Goal: Transaction & Acquisition: Purchase product/service

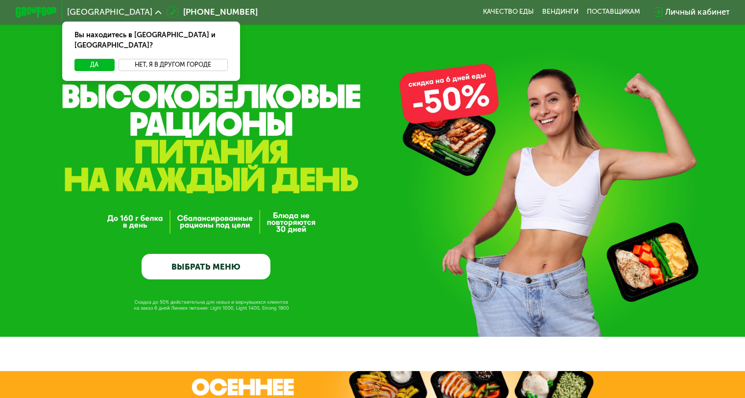
click at [184, 59] on button "Нет, я в другом городе" at bounding box center [173, 65] width 109 height 12
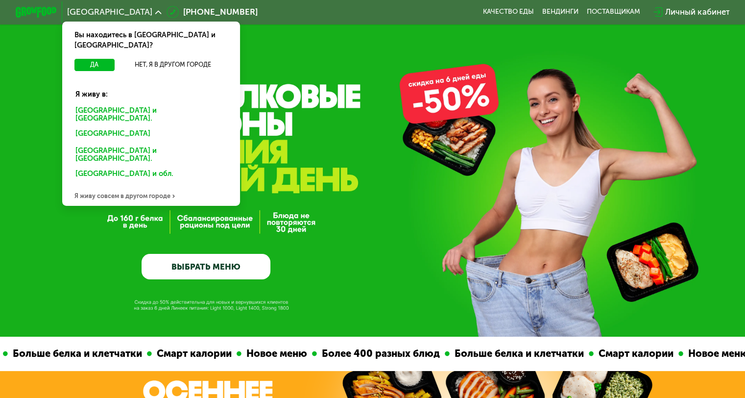
click at [138, 104] on div "[GEOGRAPHIC_DATA] и [GEOGRAPHIC_DATA]." at bounding box center [151, 115] width 166 height 22
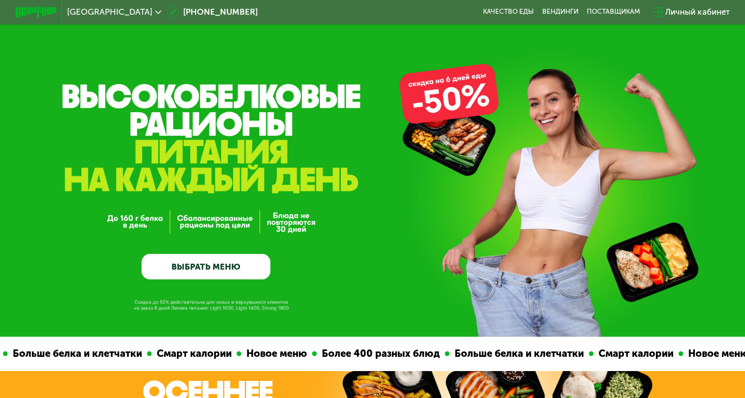
click at [177, 274] on link "ВЫБРАТЬ МЕНЮ" at bounding box center [206, 267] width 129 height 26
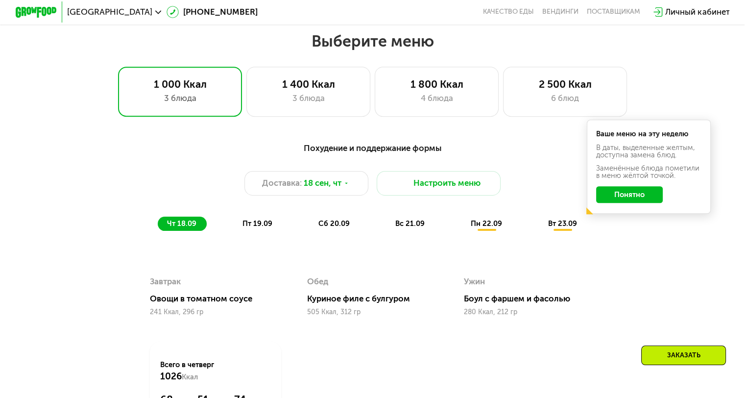
scroll to position [658, 0]
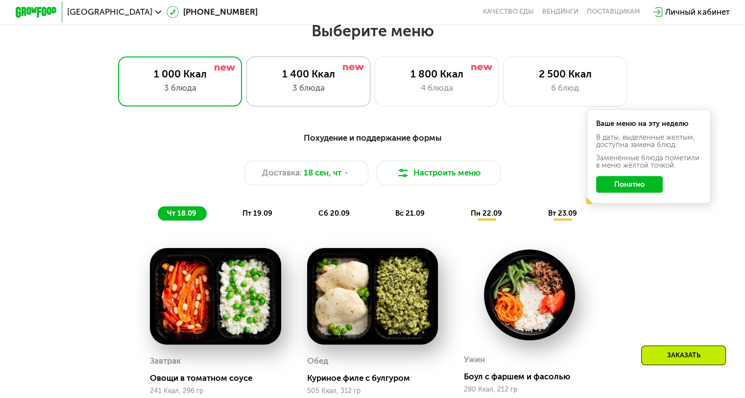
click at [329, 101] on div "1 400 Ккал 3 блюда" at bounding box center [308, 80] width 124 height 49
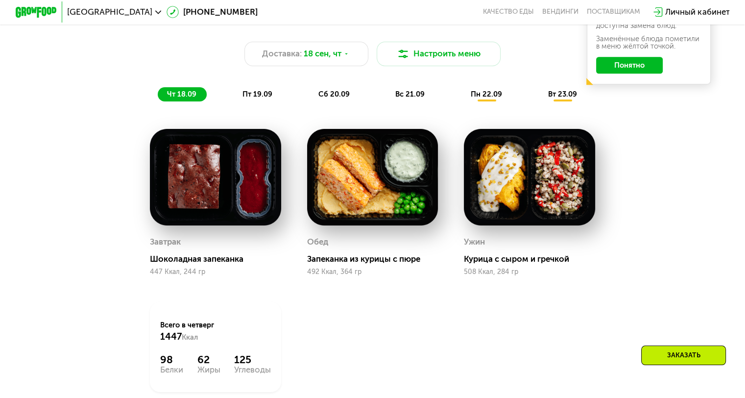
scroll to position [789, 0]
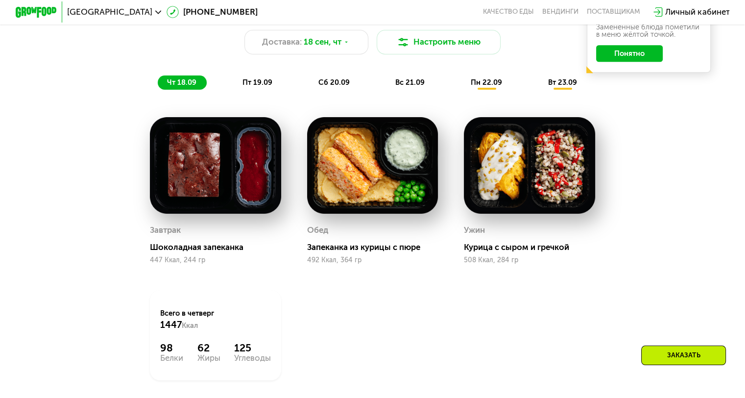
click at [268, 87] on span "пт 19.09" at bounding box center [257, 82] width 30 height 9
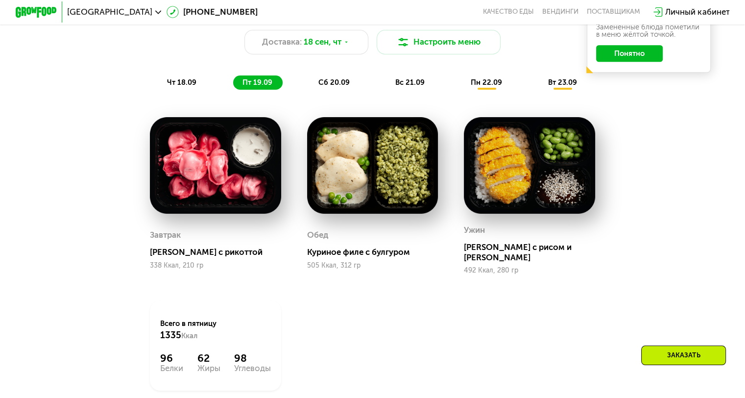
click at [334, 87] on span "сб 20.09" at bounding box center [333, 82] width 31 height 9
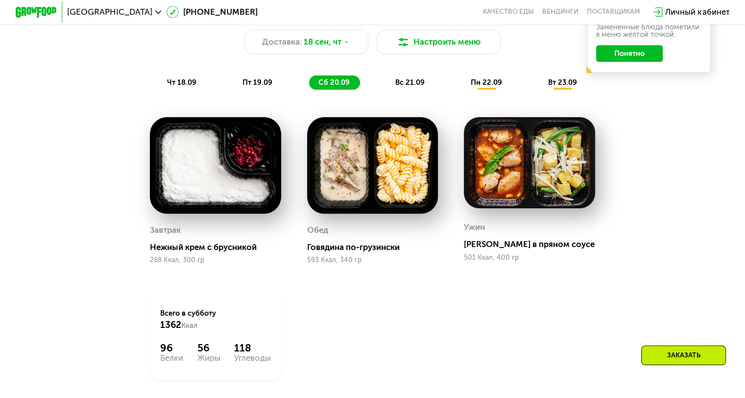
click at [407, 80] on div "вс 21.09" at bounding box center [410, 82] width 49 height 15
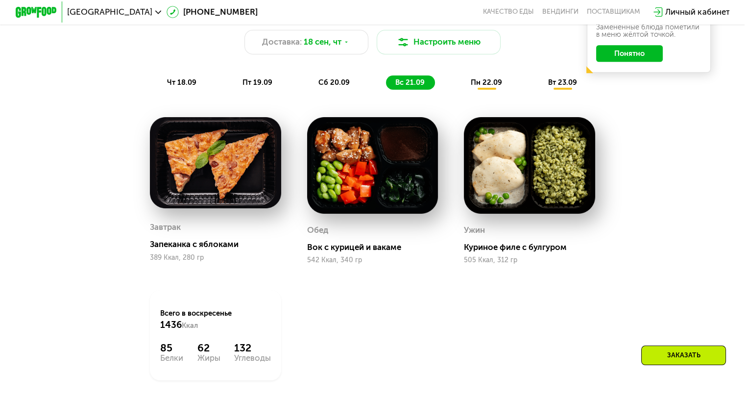
click at [484, 87] on span "пн 22.09" at bounding box center [486, 82] width 31 height 9
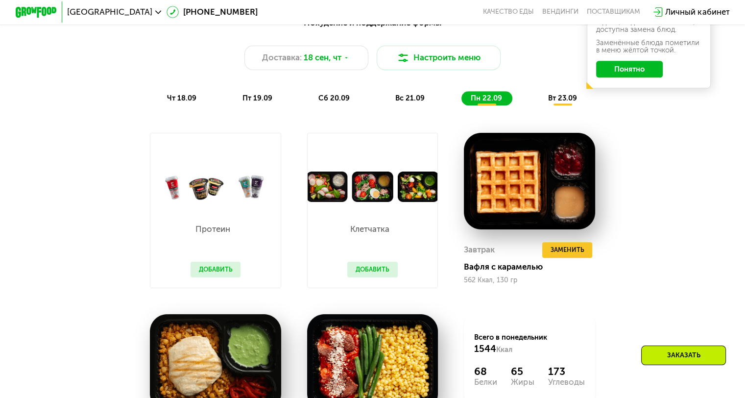
scroll to position [785, 0]
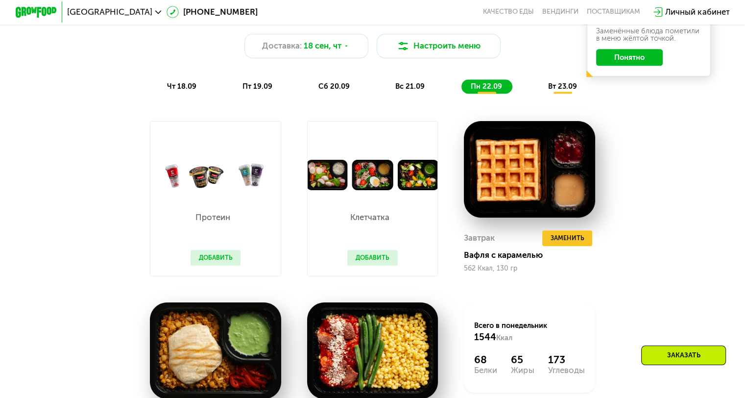
click at [411, 91] on span "вс 21.09" at bounding box center [409, 86] width 29 height 9
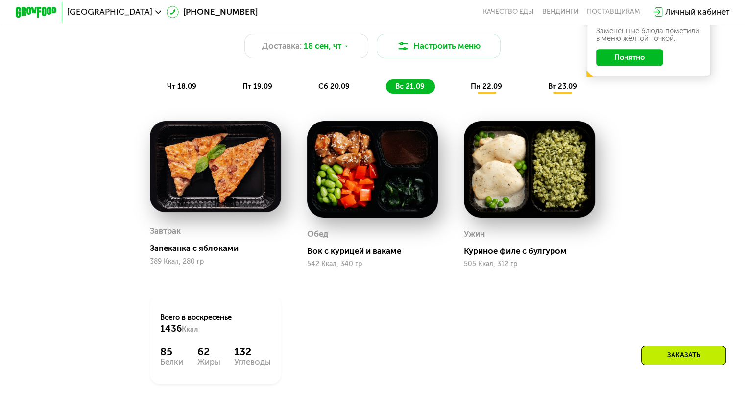
click at [485, 94] on div "пн 22.09" at bounding box center [486, 86] width 51 height 15
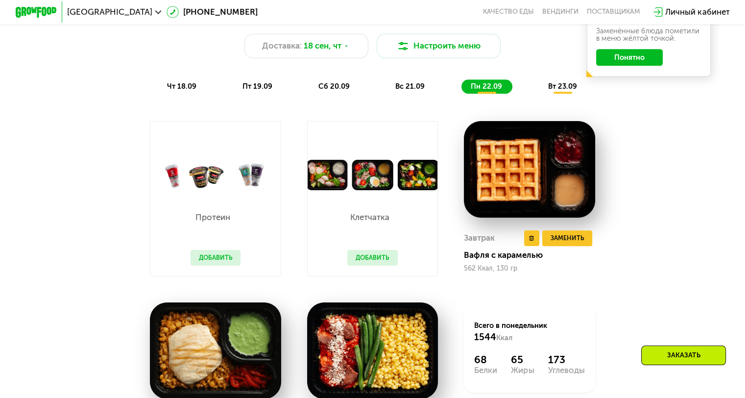
click at [563, 253] on div "Завтрак Удалить Завтрак Заменить Заменить Завтрак Вафля с карамелью 562 Ккал, 1…" at bounding box center [529, 251] width 131 height 50
click at [573, 243] on span "Заменить" at bounding box center [567, 238] width 34 height 10
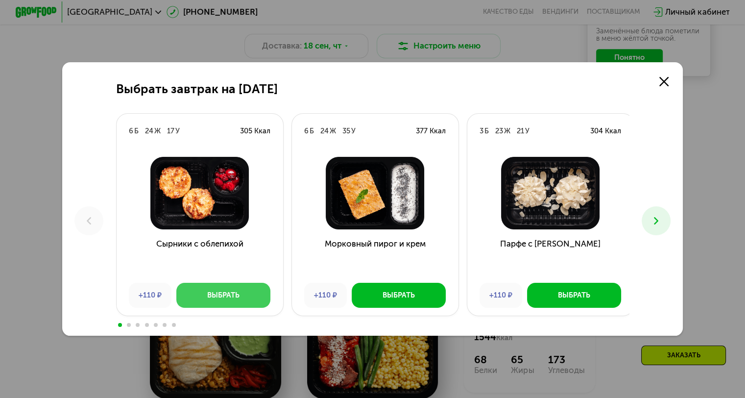
click at [207, 297] on div "Выбрать" at bounding box center [223, 295] width 32 height 10
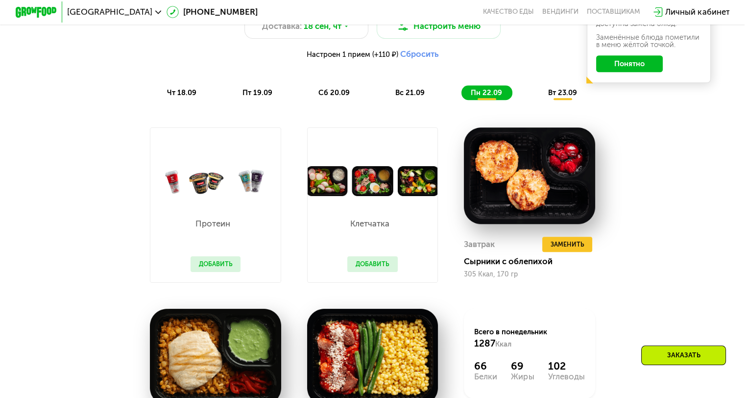
scroll to position [801, 0]
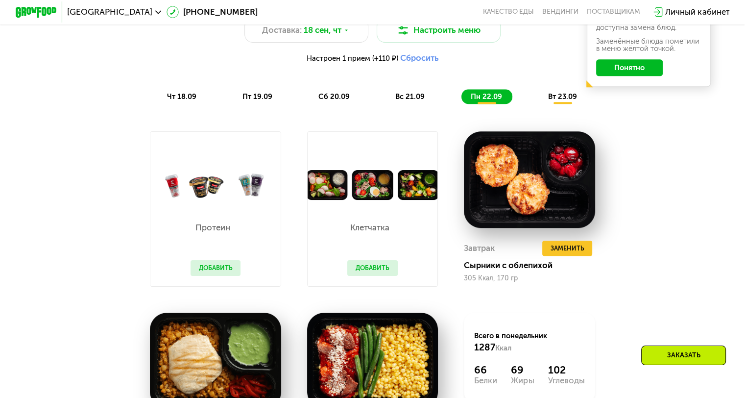
click at [568, 101] on span "вт 23.09" at bounding box center [562, 96] width 29 height 9
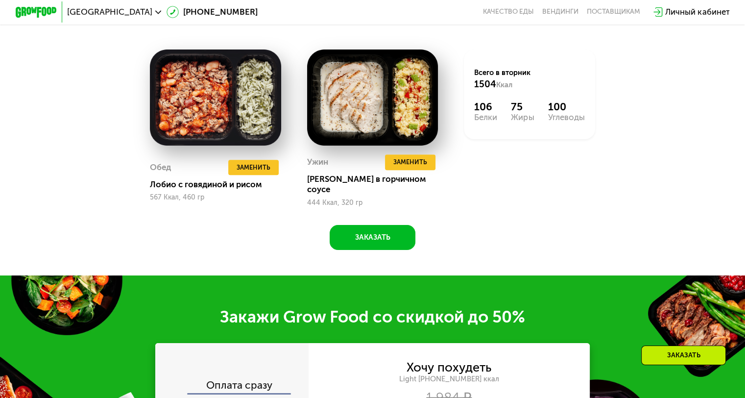
scroll to position [1068, 0]
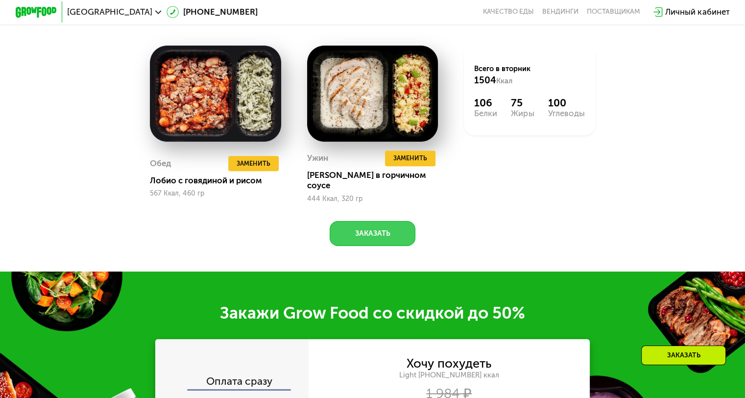
click at [380, 233] on button "Заказать" at bounding box center [373, 233] width 86 height 25
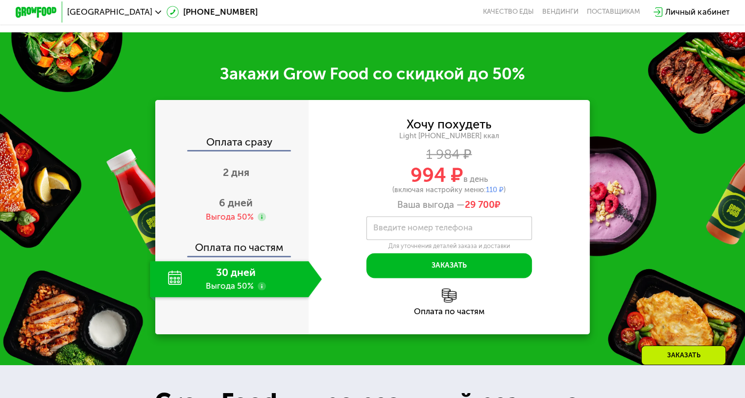
scroll to position [1338, 0]
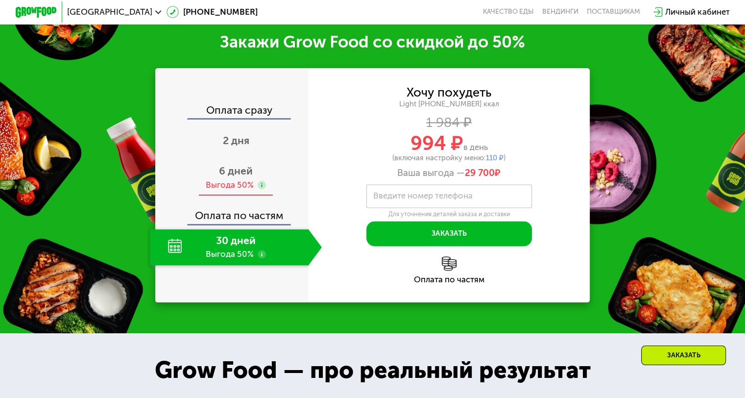
click at [223, 163] on div "6 дней Выгода 50%" at bounding box center [236, 178] width 172 height 36
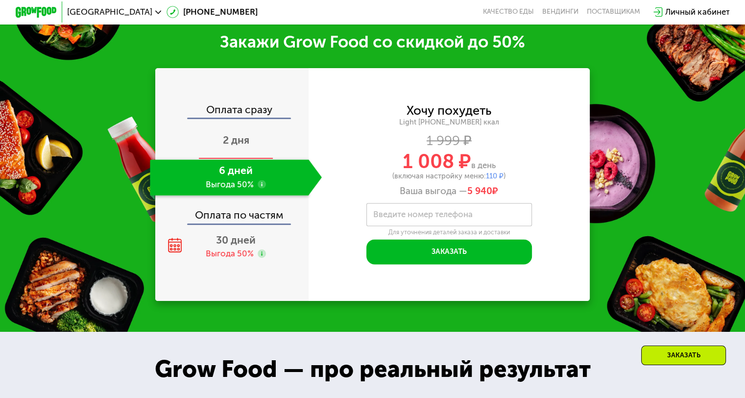
click at [233, 154] on div "2 дня" at bounding box center [236, 141] width 172 height 36
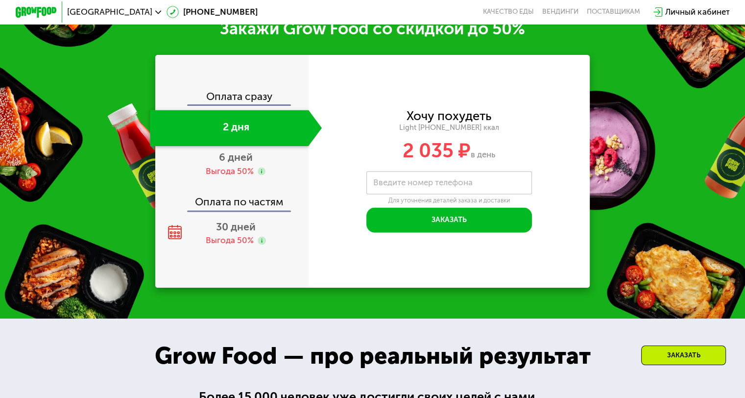
scroll to position [1246, 0]
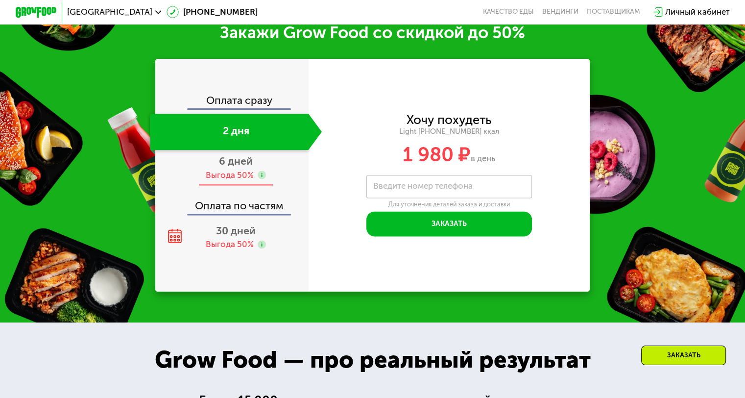
click at [243, 186] on div "6 дней Выгода 50%" at bounding box center [236, 168] width 172 height 36
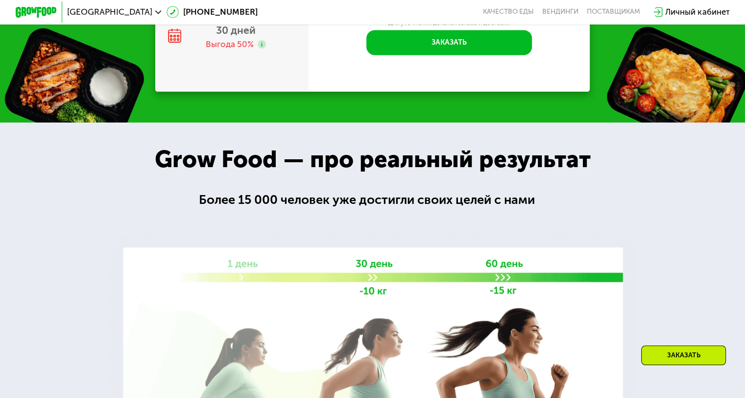
scroll to position [1273, 0]
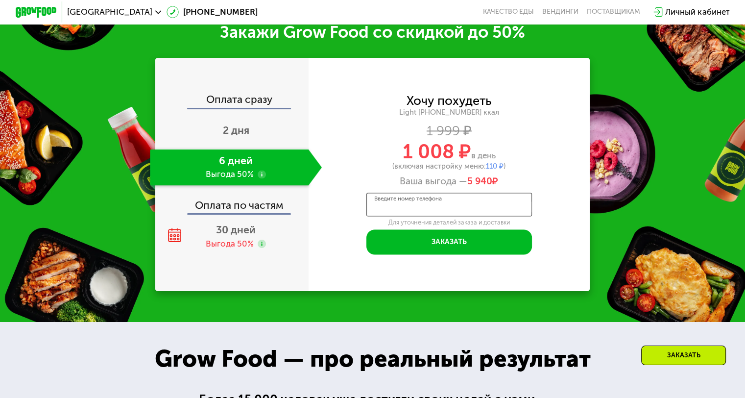
click at [382, 216] on input "Введите номер телефона" at bounding box center [449, 204] width 166 height 24
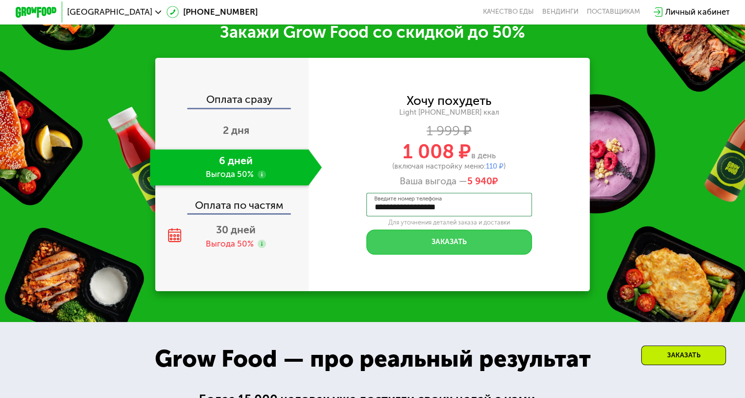
type input "**********"
click at [398, 252] on button "Заказать" at bounding box center [449, 241] width 166 height 25
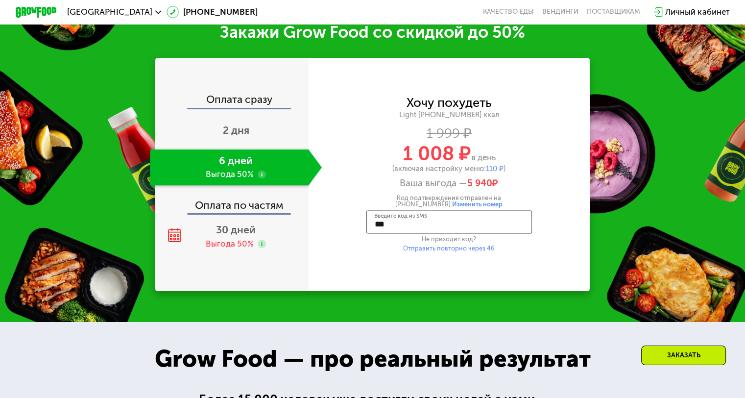
type input "****"
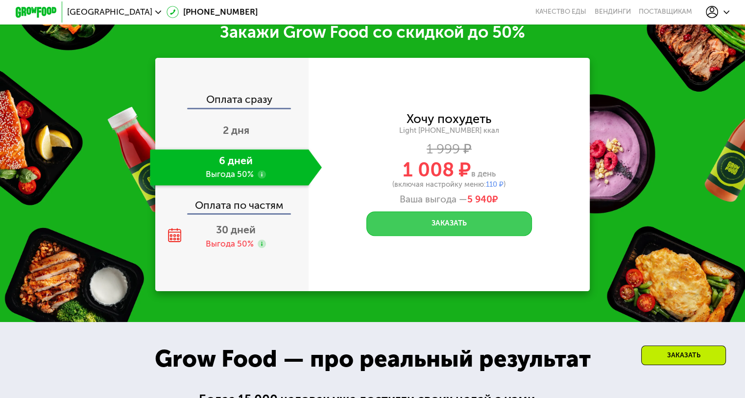
click at [406, 233] on button "Заказать" at bounding box center [449, 223] width 166 height 25
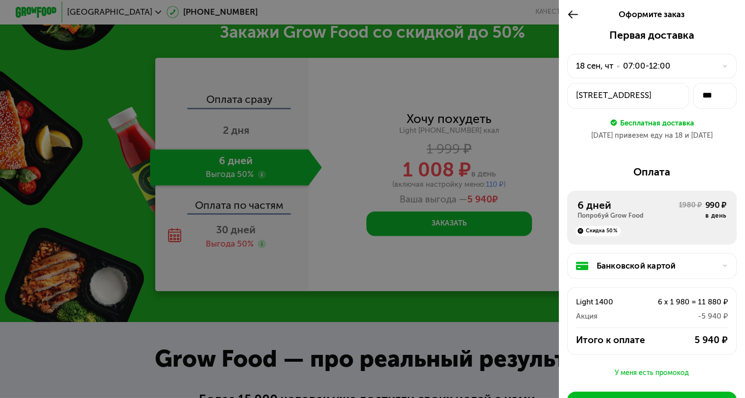
click at [643, 276] on div "Банковской картой" at bounding box center [651, 266] width 169 height 26
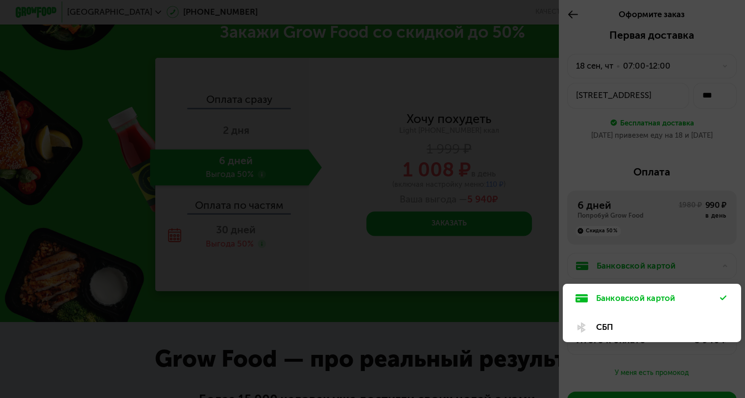
click at [643, 276] on div at bounding box center [372, 199] width 745 height 398
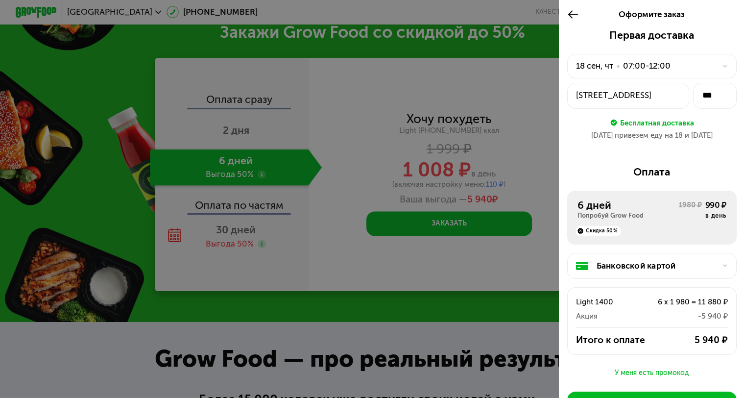
click at [658, 66] on div "07:00-12:00" at bounding box center [647, 66] width 48 height 12
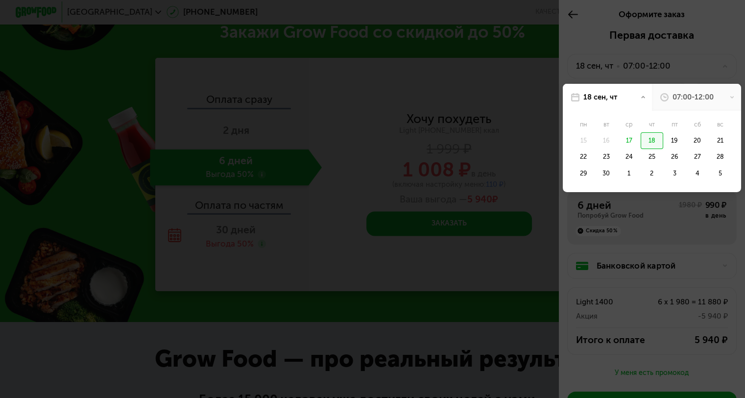
click at [676, 92] on div "07:00-12:00" at bounding box center [696, 97] width 89 height 27
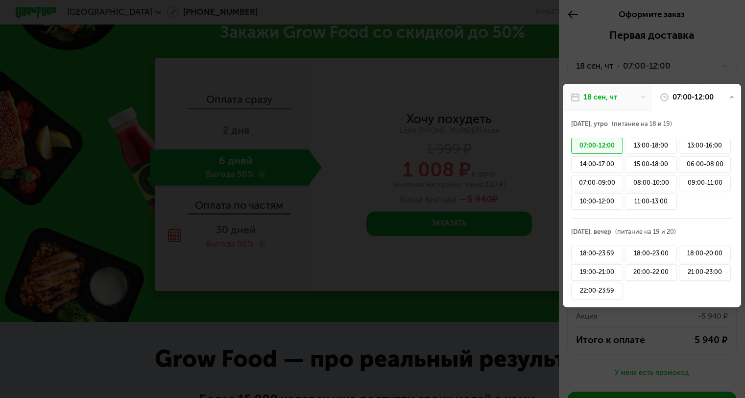
click at [672, 74] on div at bounding box center [372, 199] width 745 height 398
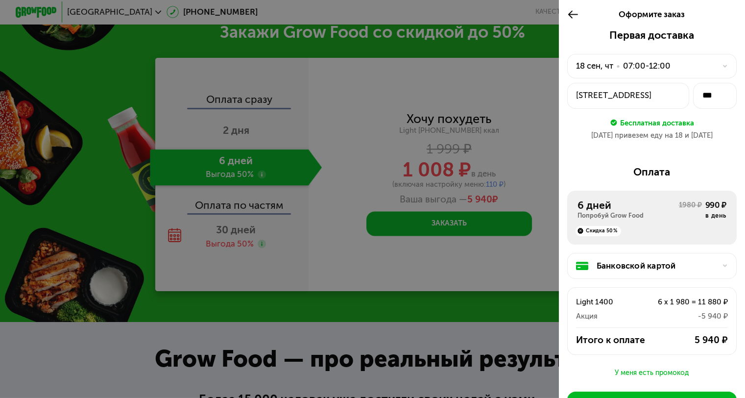
scroll to position [82, 0]
